Goal: Task Accomplishment & Management: Manage account settings

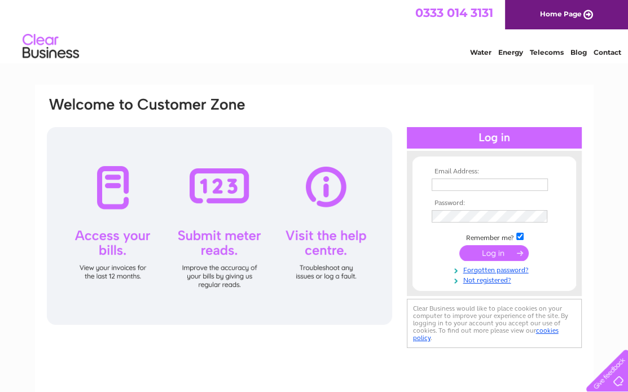
type input "aachambers@sky.com"
click at [489, 253] on input "submit" at bounding box center [493, 253] width 69 height 16
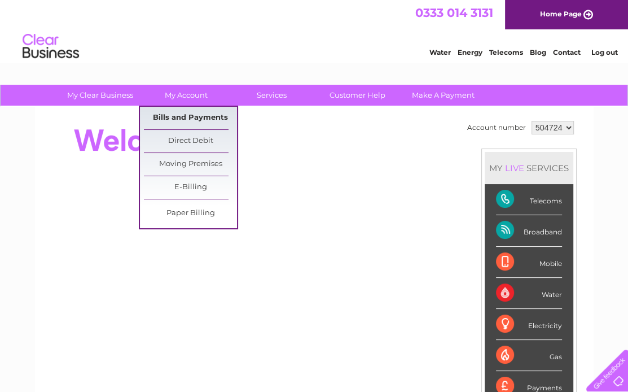
click at [173, 113] on link "Bills and Payments" at bounding box center [190, 118] width 93 height 23
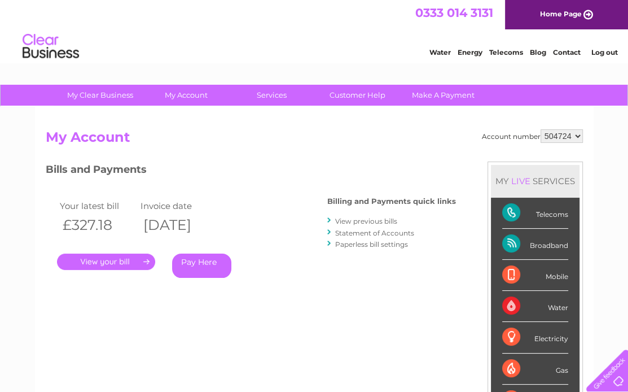
click at [144, 261] on link "." at bounding box center [106, 261] width 98 height 16
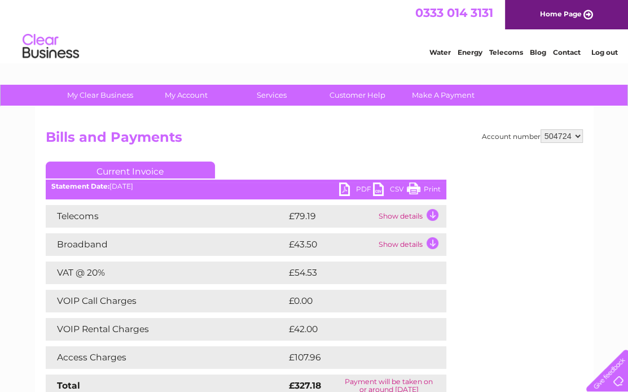
click at [348, 188] on link "PDF" at bounding box center [356, 190] width 34 height 16
